Goal: Task Accomplishment & Management: Use online tool/utility

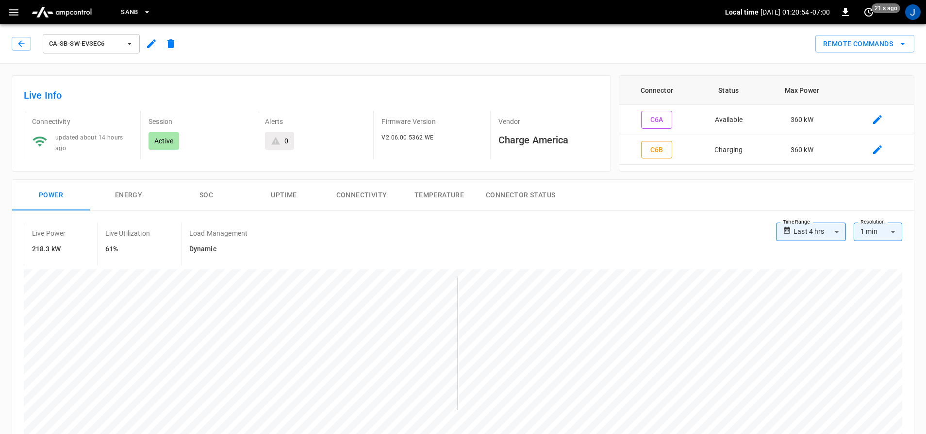
click at [14, 11] on icon "button" at bounding box center [14, 12] width 12 height 12
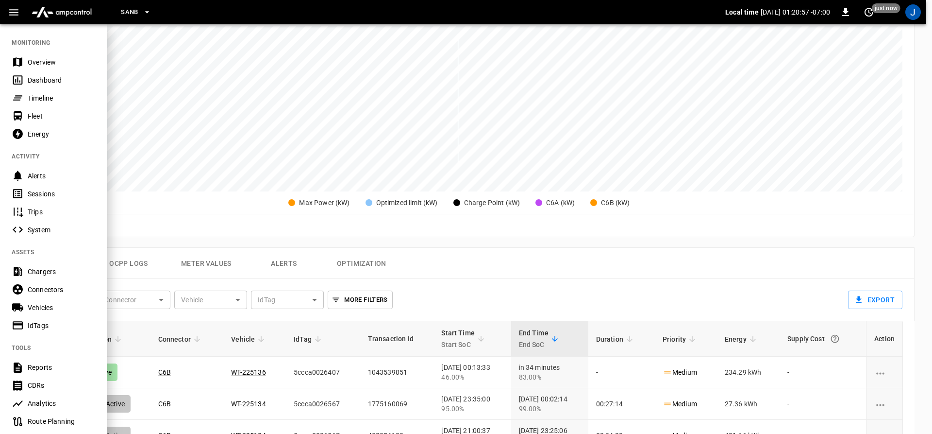
click at [213, 43] on div at bounding box center [466, 217] width 932 height 434
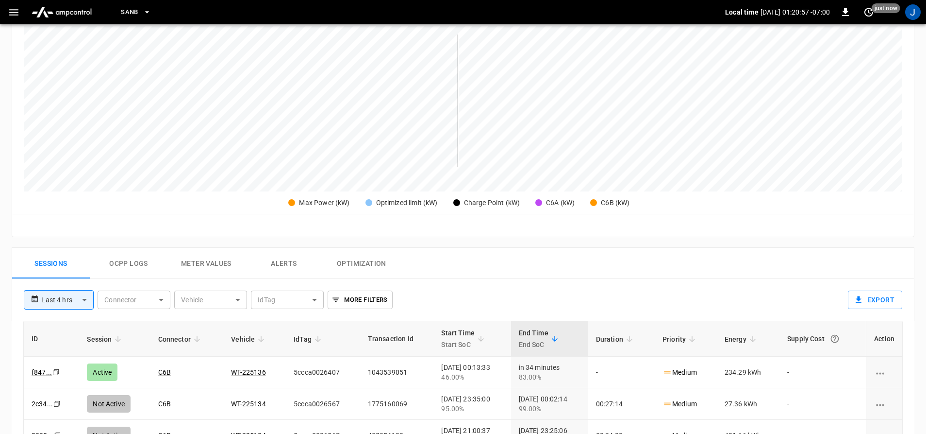
scroll to position [0, 0]
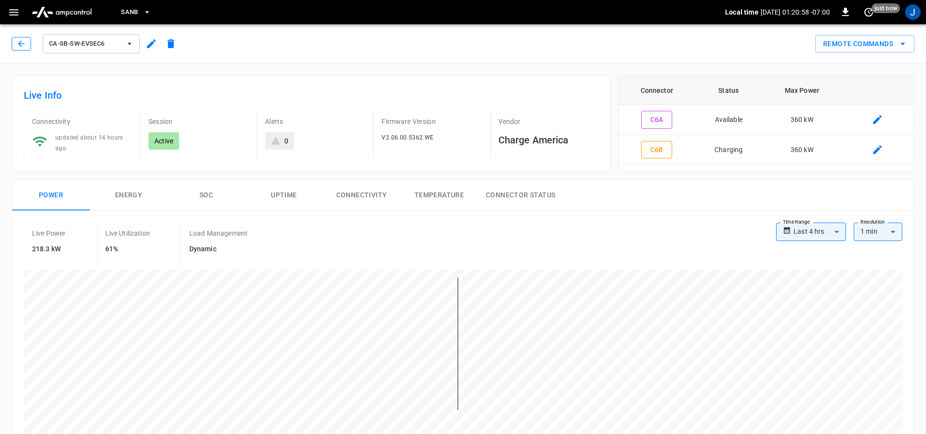
click at [26, 39] on icon "button" at bounding box center [22, 44] width 10 height 10
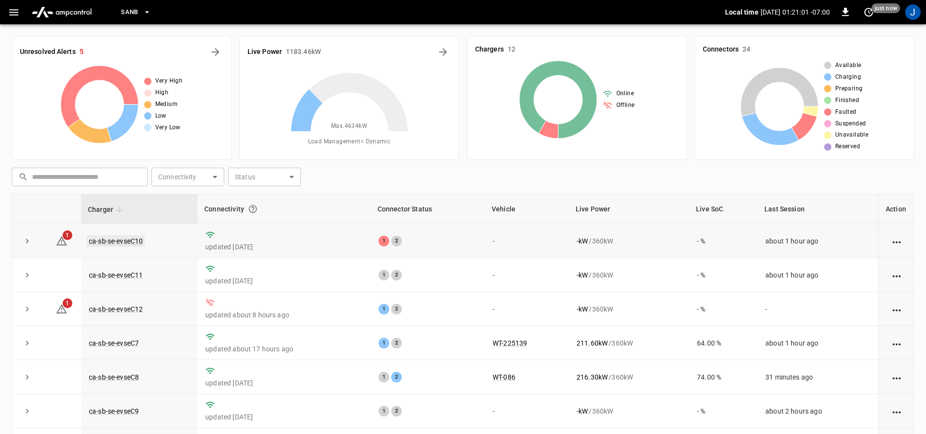
click at [98, 239] on link "ca-sb-se-evseC10" at bounding box center [116, 241] width 58 height 12
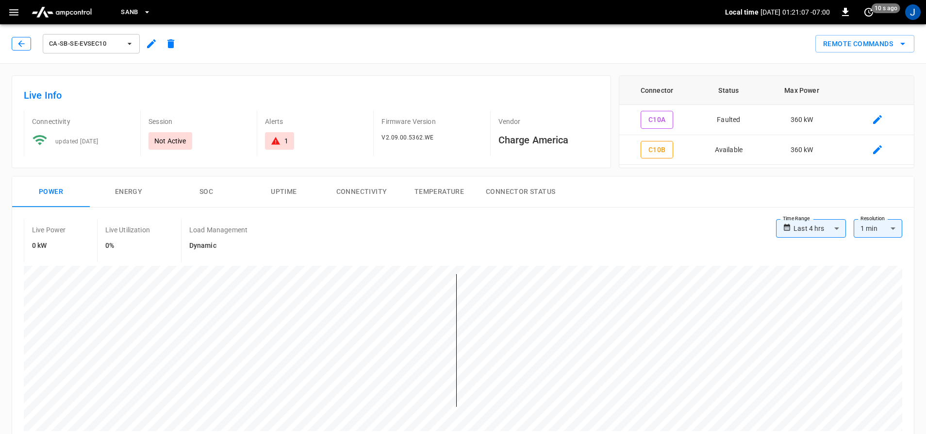
click at [30, 43] on button "button" at bounding box center [21, 44] width 19 height 14
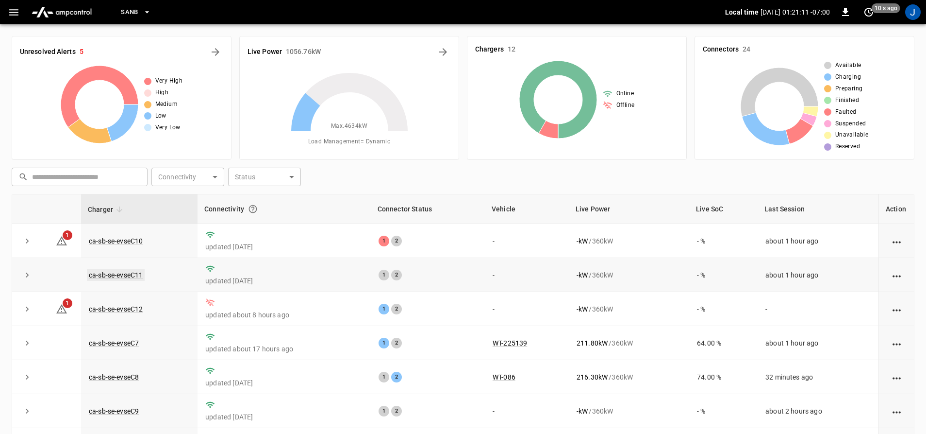
click at [130, 276] on link "ca-sb-se-evseC11" at bounding box center [116, 275] width 58 height 12
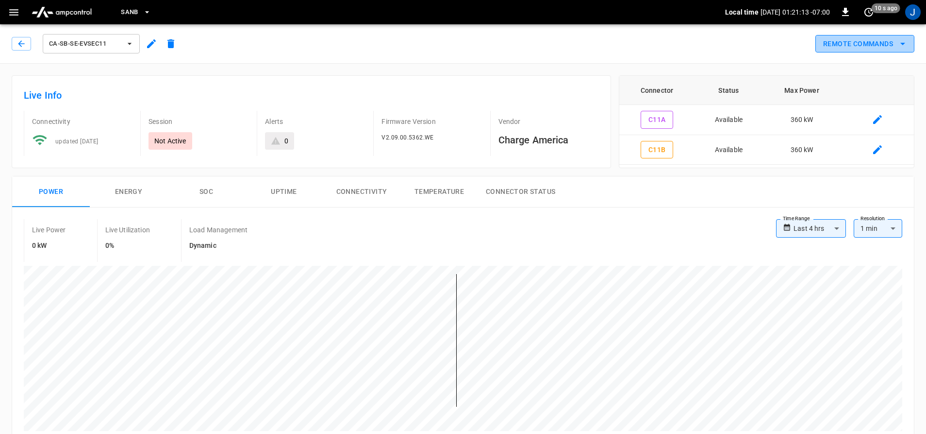
click at [854, 43] on button "Remote Commands" at bounding box center [865, 44] width 99 height 18
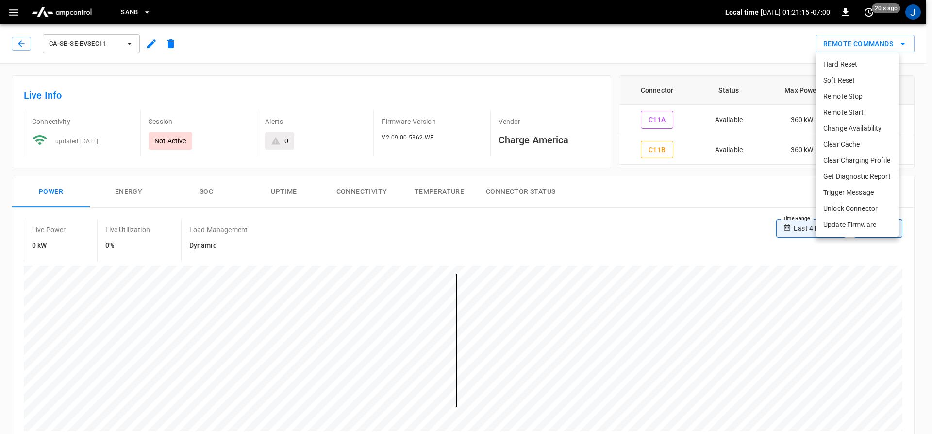
click at [834, 66] on li "Hard Reset" at bounding box center [857, 64] width 83 height 16
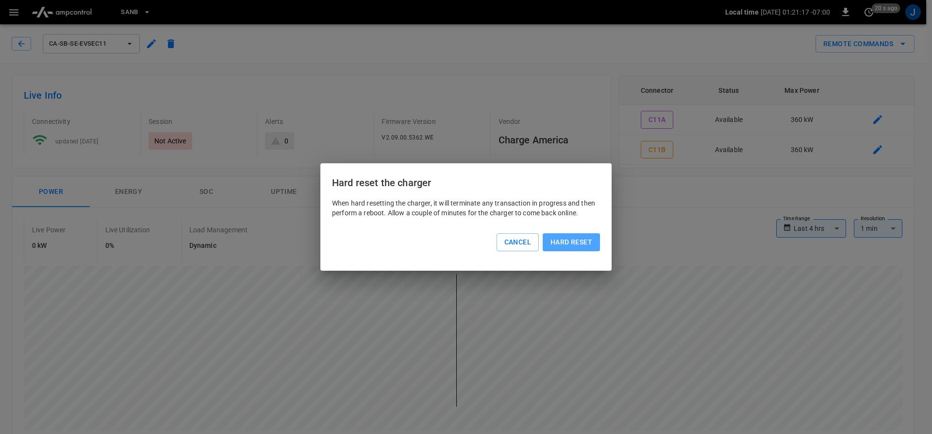
click at [555, 246] on button "Hard reset" at bounding box center [571, 242] width 57 height 18
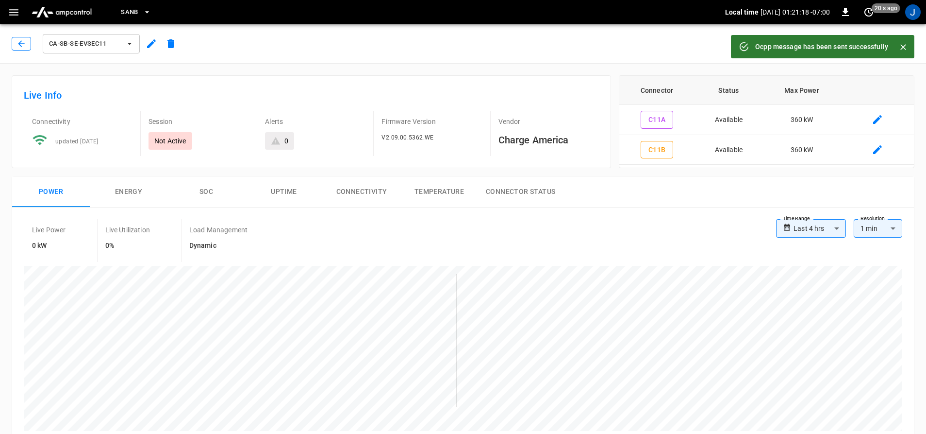
click at [19, 44] on icon "button" at bounding box center [21, 43] width 6 height 6
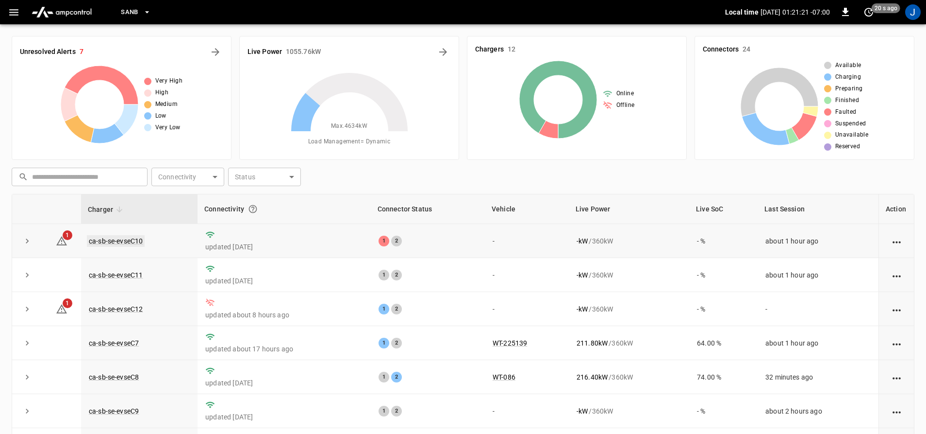
click at [117, 242] on link "ca-sb-se-evseC10" at bounding box center [116, 241] width 58 height 12
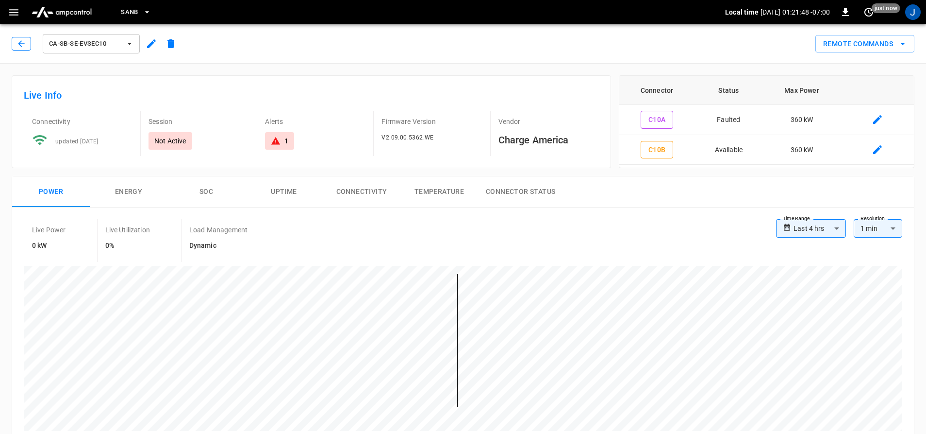
click at [15, 43] on button "button" at bounding box center [21, 44] width 19 height 14
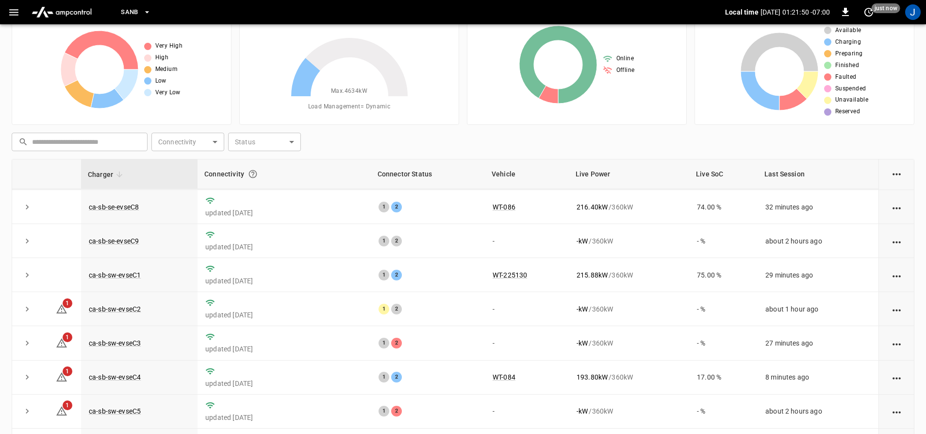
scroll to position [49, 0]
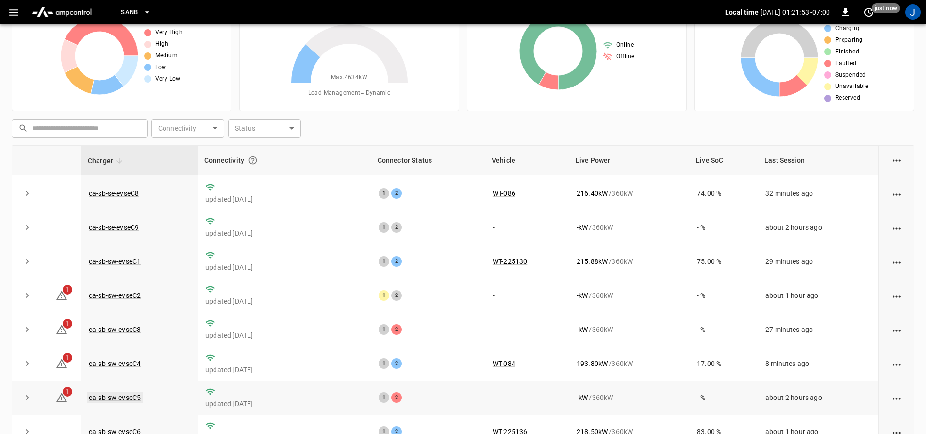
click at [112, 392] on link "ca-sb-sw-evseC5" at bounding box center [115, 397] width 56 height 12
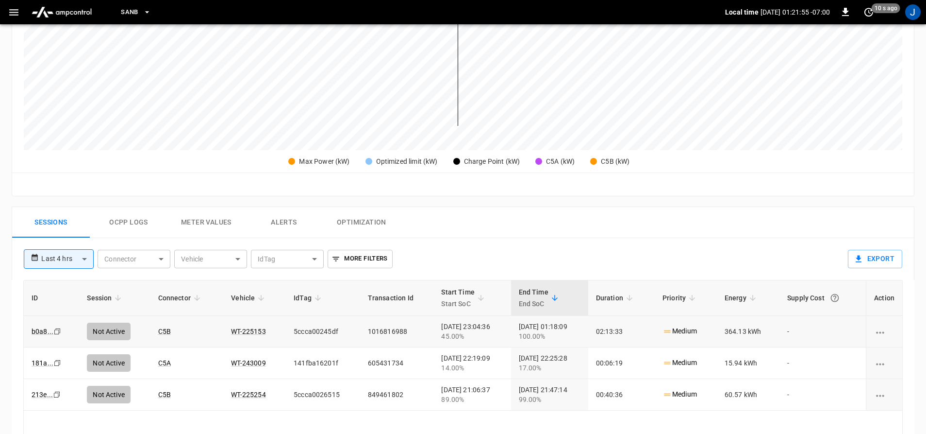
scroll to position [291, 0]
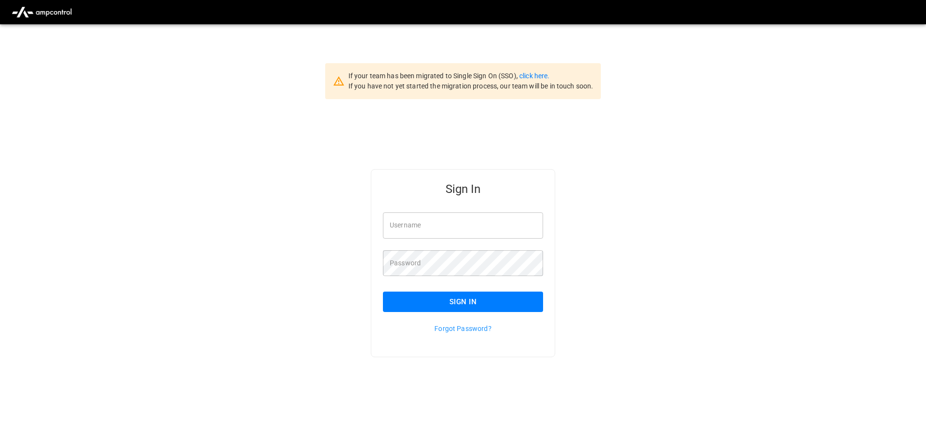
type input "**********"
click at [458, 297] on button "Sign In" at bounding box center [463, 301] width 160 height 20
